Goal: Check status: Check status

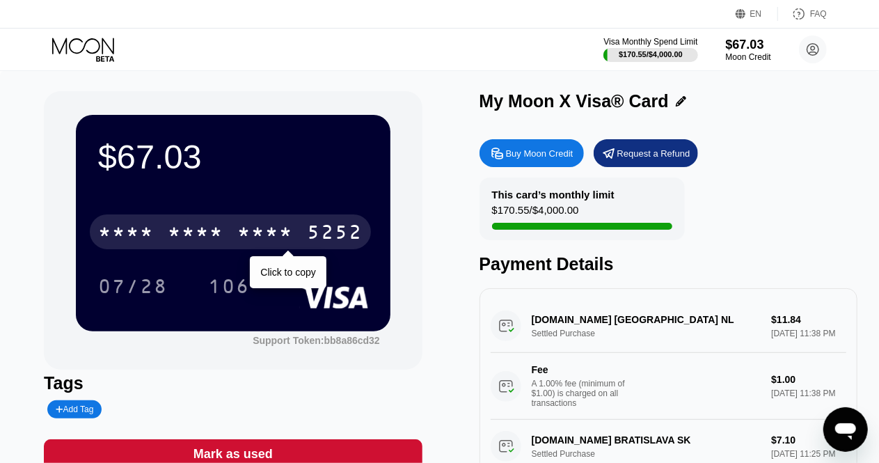
click at [305, 234] on div "* * * * * * * * * * * * 5252" at bounding box center [230, 231] width 281 height 35
click at [276, 239] on div "2830" at bounding box center [265, 234] width 56 height 22
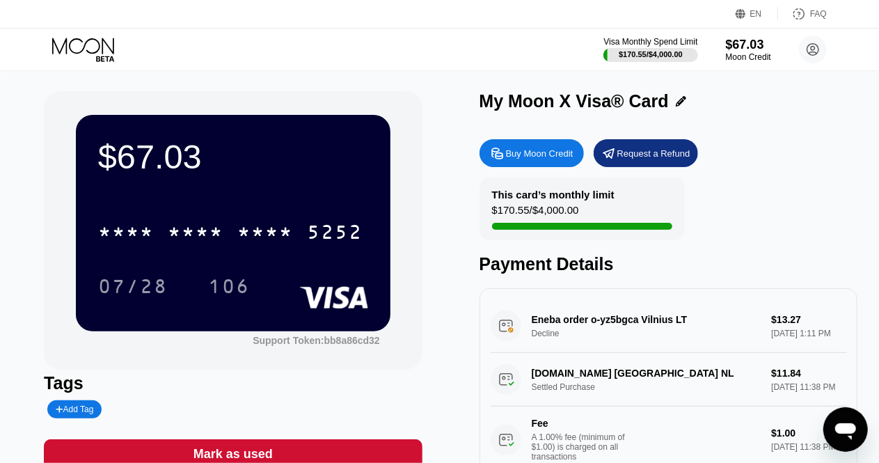
click at [444, 217] on div "$67.03 * * * * * * * * * * * * 5252 07/28 106 Support Token: bb8a86cd32 Tags Ad…" at bounding box center [440, 311] width 792 height 441
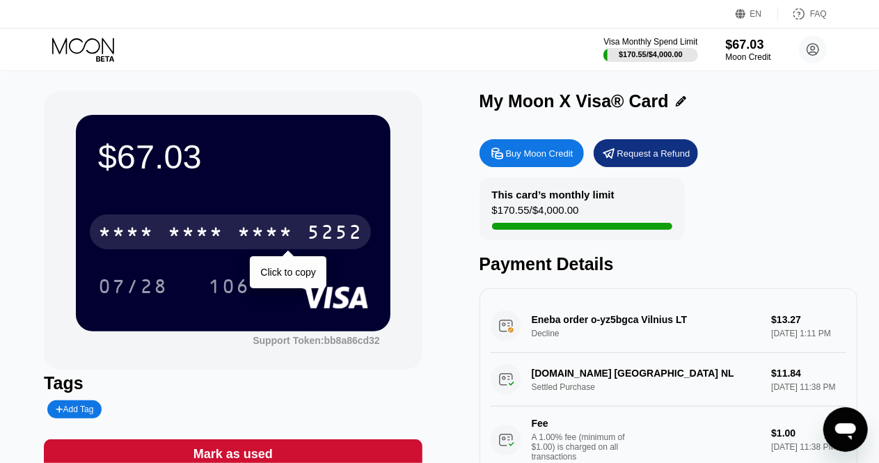
click at [343, 230] on div "5252" at bounding box center [335, 234] width 56 height 22
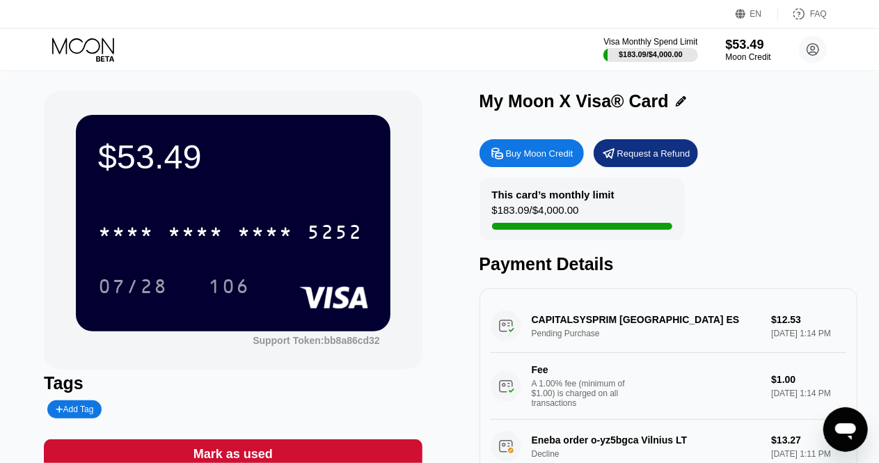
scroll to position [70, 0]
click at [798, 212] on div "This card’s monthly limit $183.09 / $4,000.00 Payment Details" at bounding box center [669, 226] width 378 height 97
